Goal: Navigation & Orientation: Find specific page/section

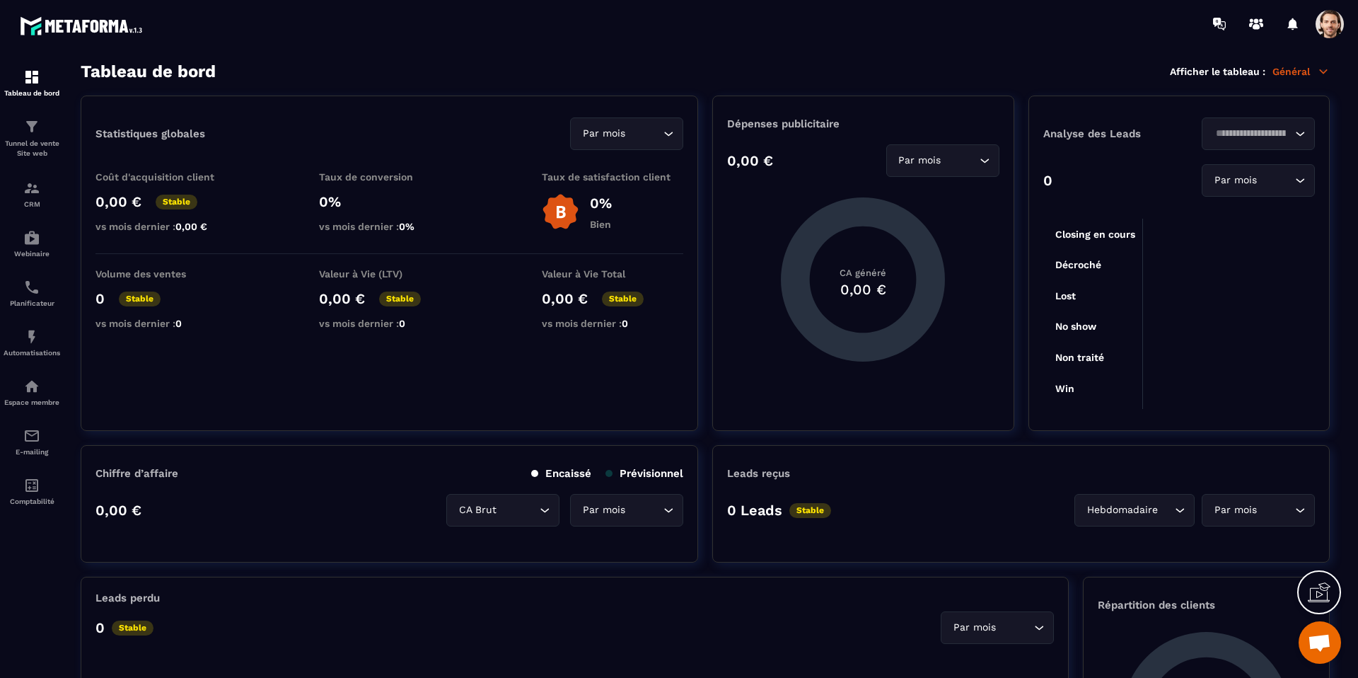
click at [1329, 23] on span at bounding box center [1330, 24] width 28 height 28
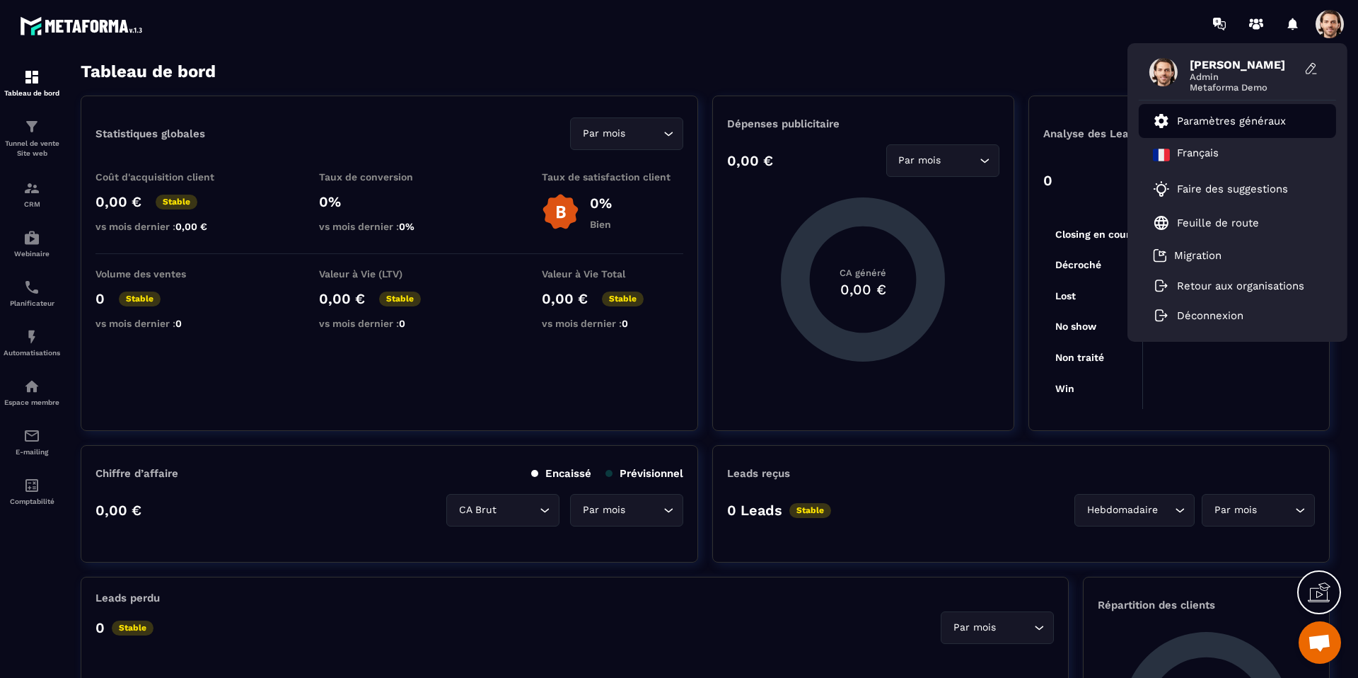
click at [1257, 125] on p "Paramètres généraux" at bounding box center [1231, 121] width 109 height 13
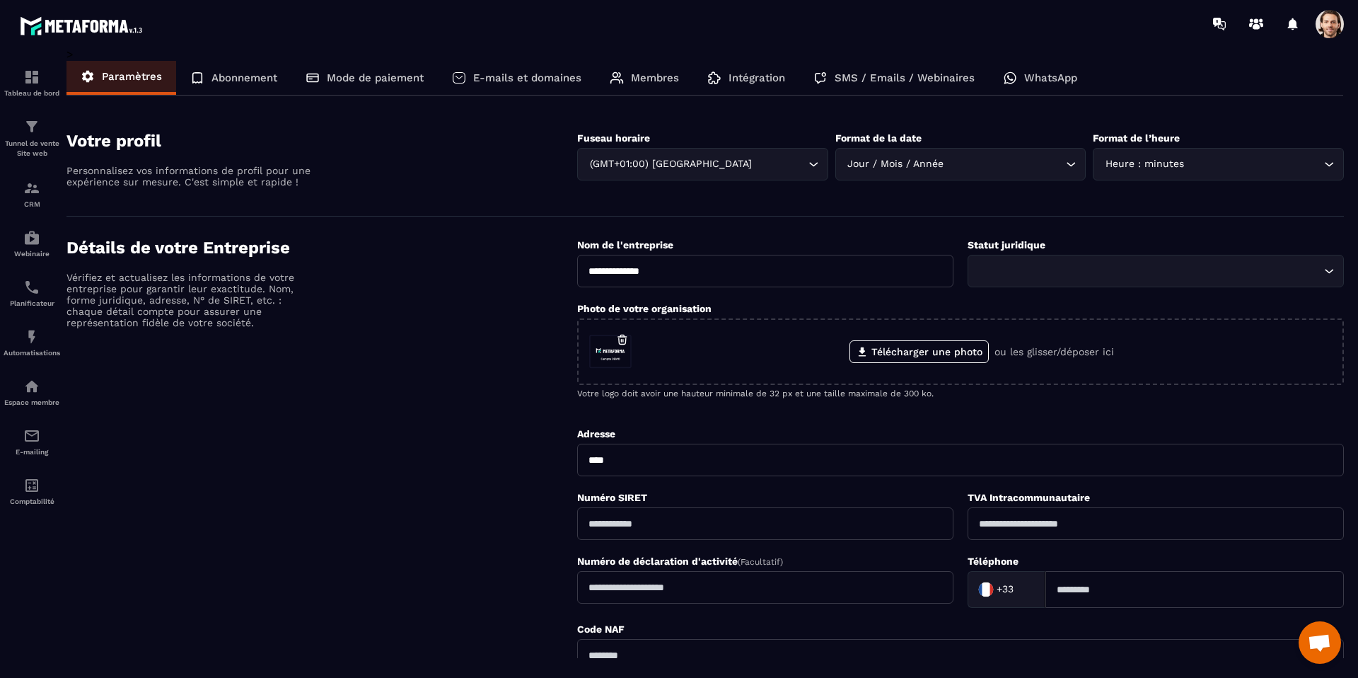
click at [32, 27] on img at bounding box center [83, 26] width 127 height 26
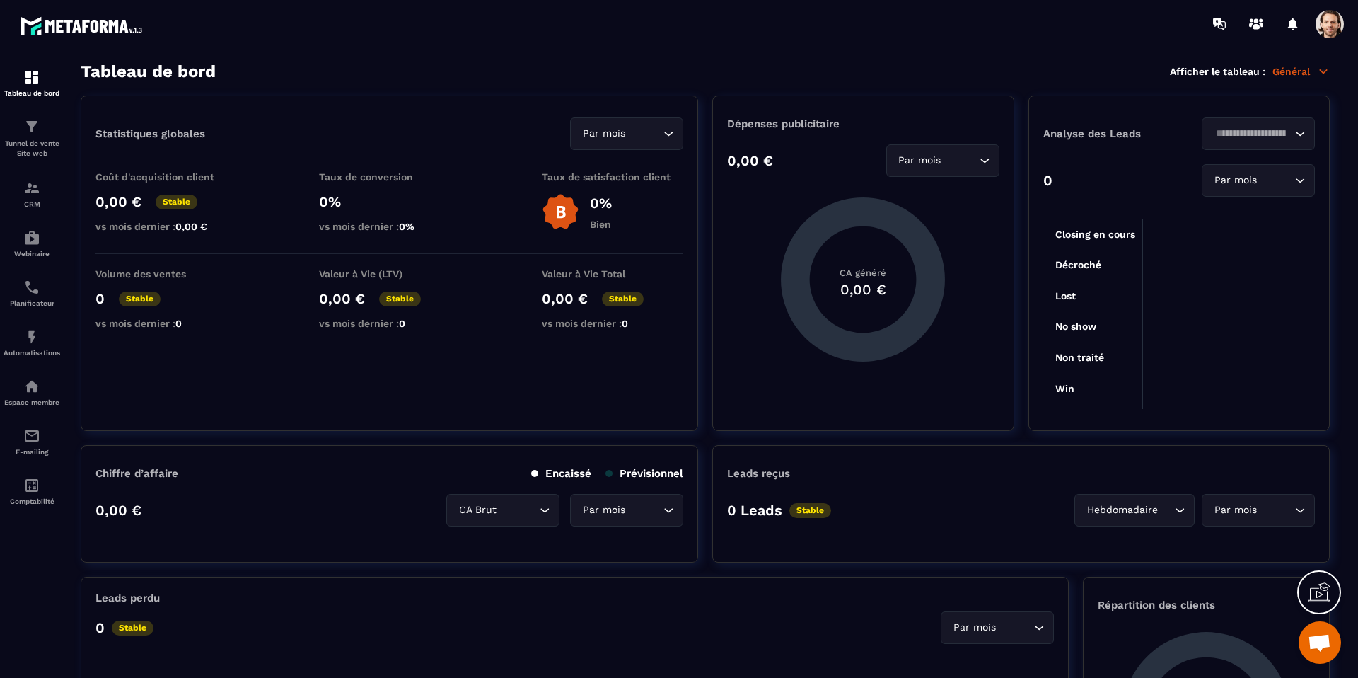
click at [1327, 23] on span at bounding box center [1330, 24] width 28 height 28
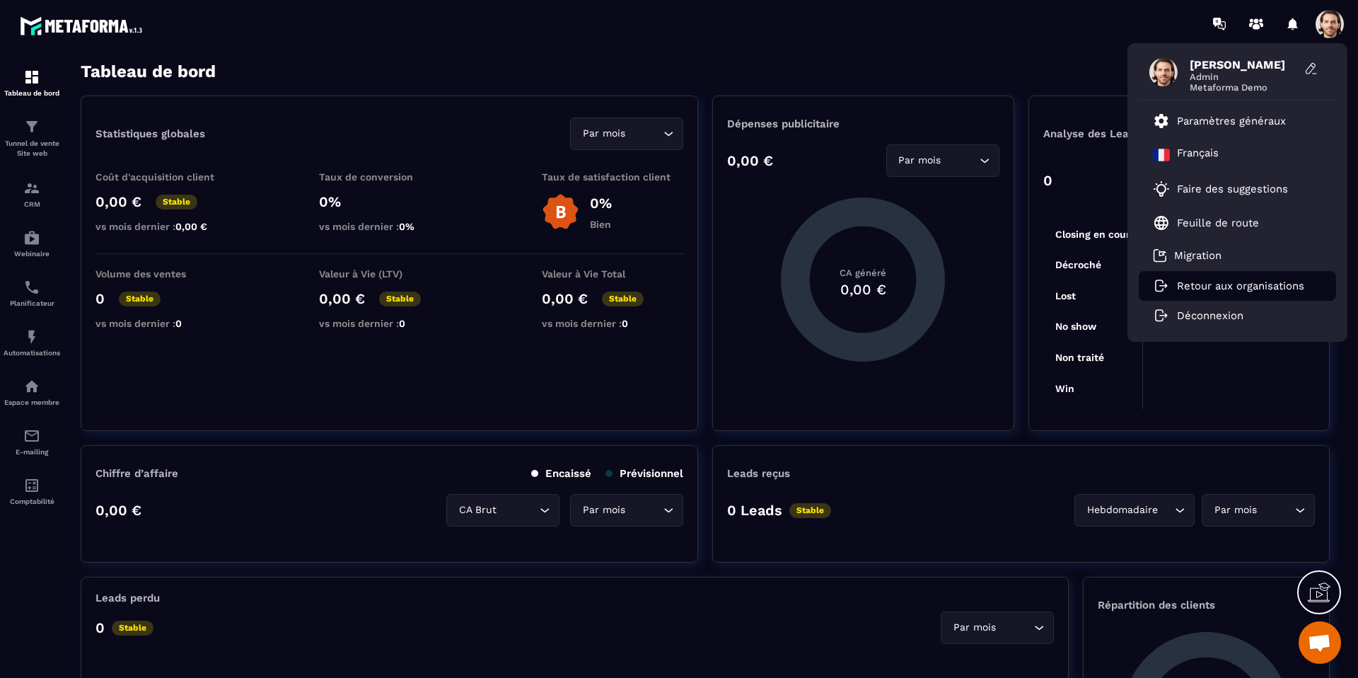
click at [1237, 283] on p "Retour aux organisations" at bounding box center [1240, 285] width 127 height 13
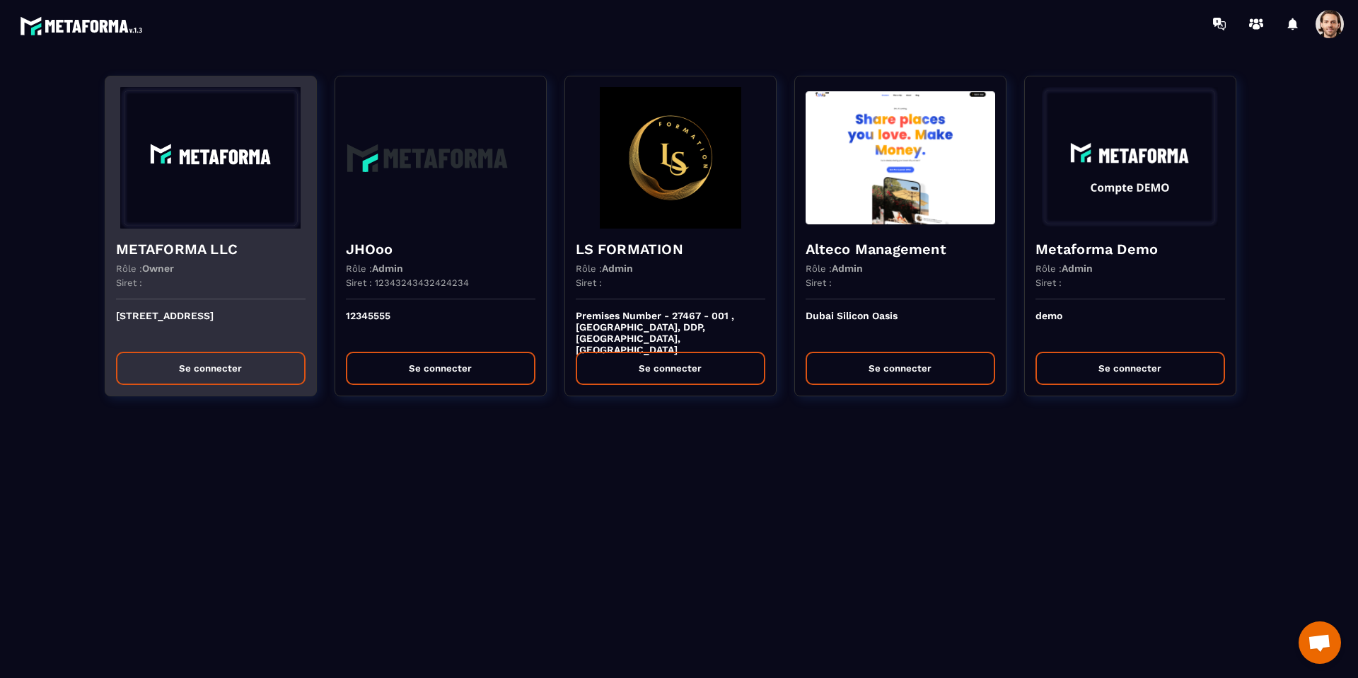
click at [219, 212] on img at bounding box center [211, 157] width 190 height 141
